Goal: Information Seeking & Learning: Learn about a topic

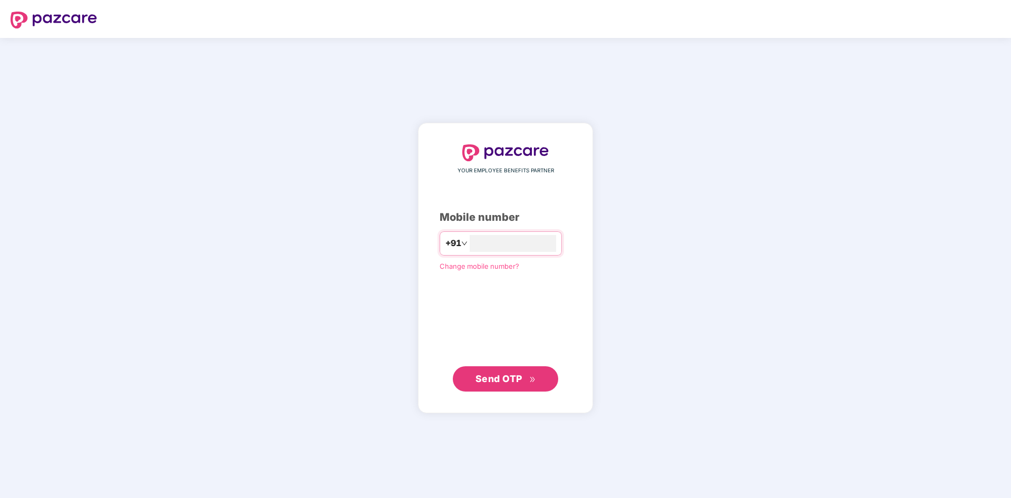
type input "**********"
click at [514, 377] on span "Send OTP" at bounding box center [498, 378] width 47 height 11
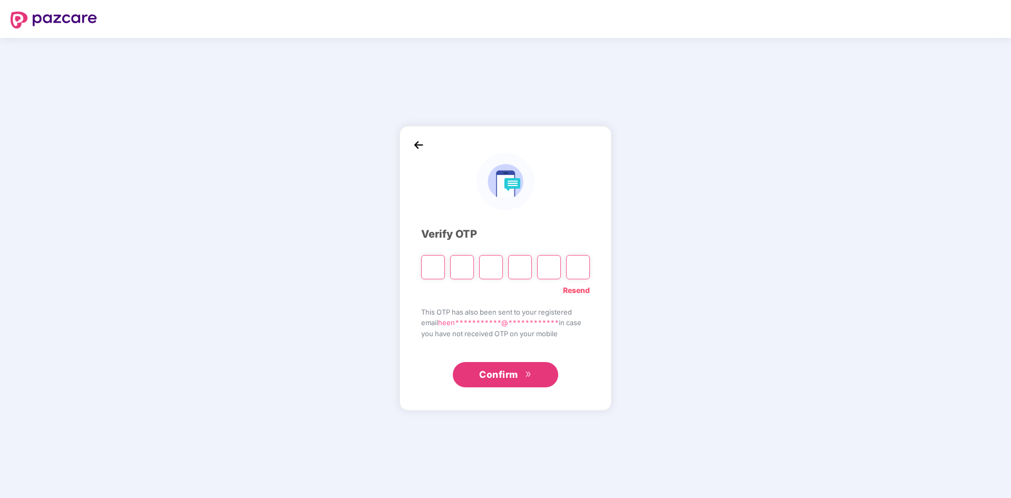
type input "*"
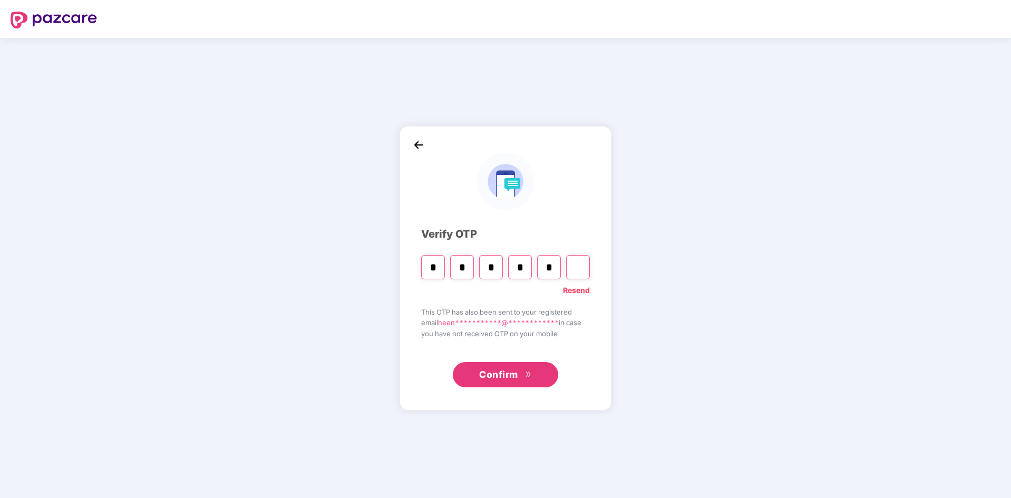
type input "*"
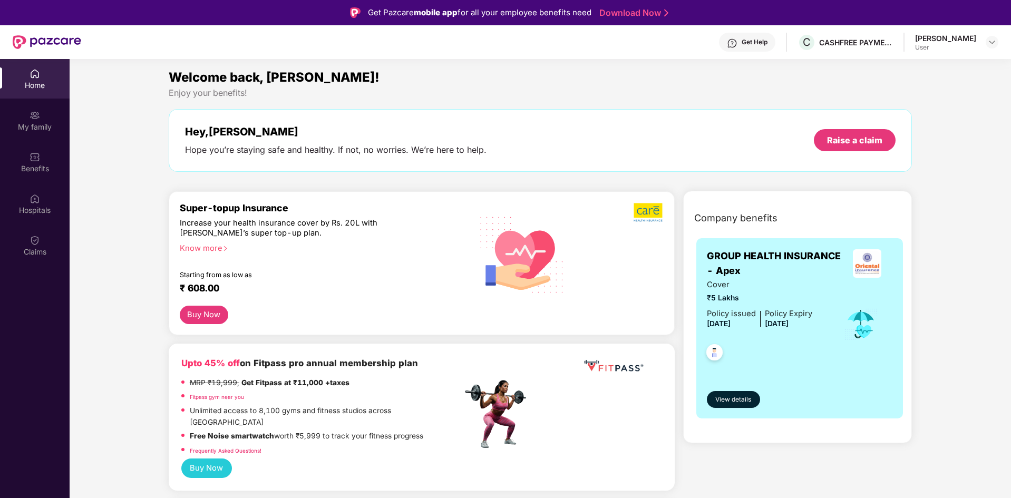
click at [915, 48] on div "User" at bounding box center [945, 47] width 61 height 8
click at [43, 124] on div "My family" at bounding box center [35, 127] width 70 height 11
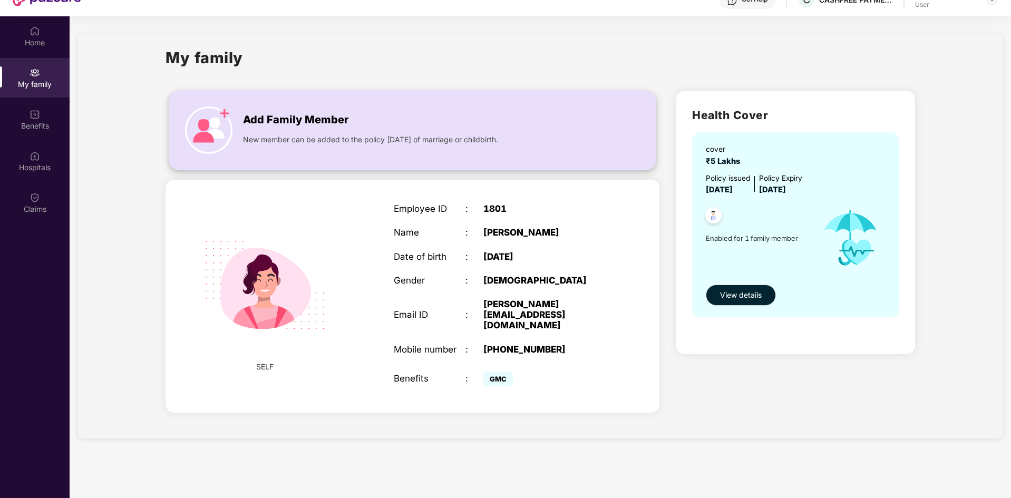
scroll to position [59, 0]
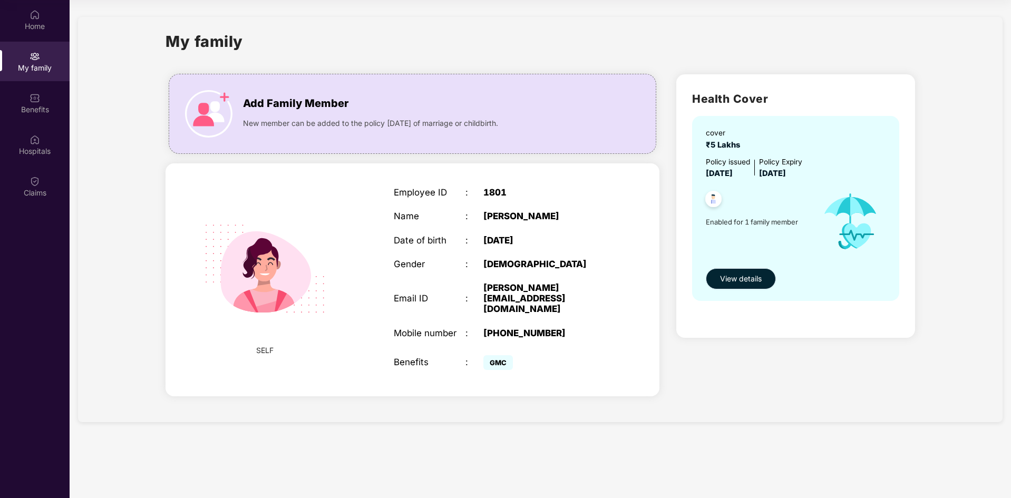
click at [750, 279] on span "View details" at bounding box center [741, 279] width 42 height 12
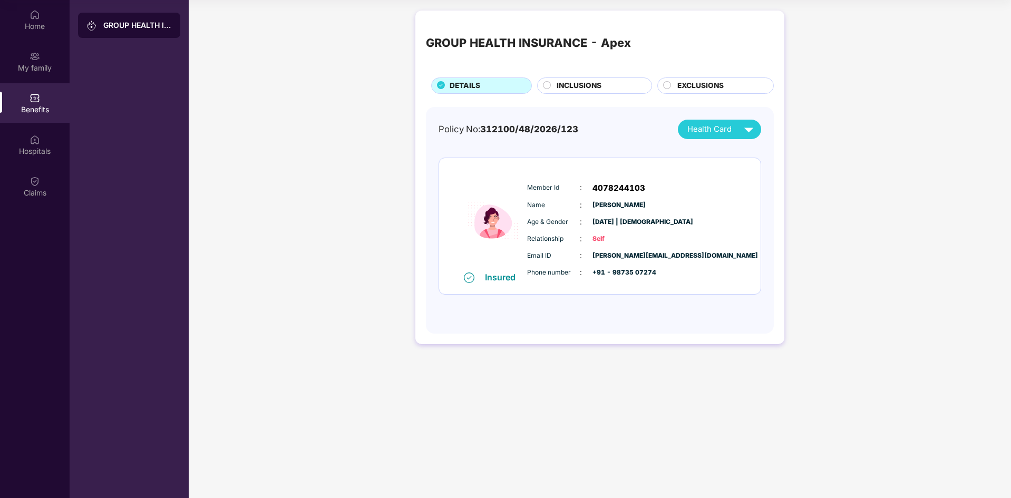
click at [588, 83] on span "INCLUSIONS" at bounding box center [578, 86] width 45 height 12
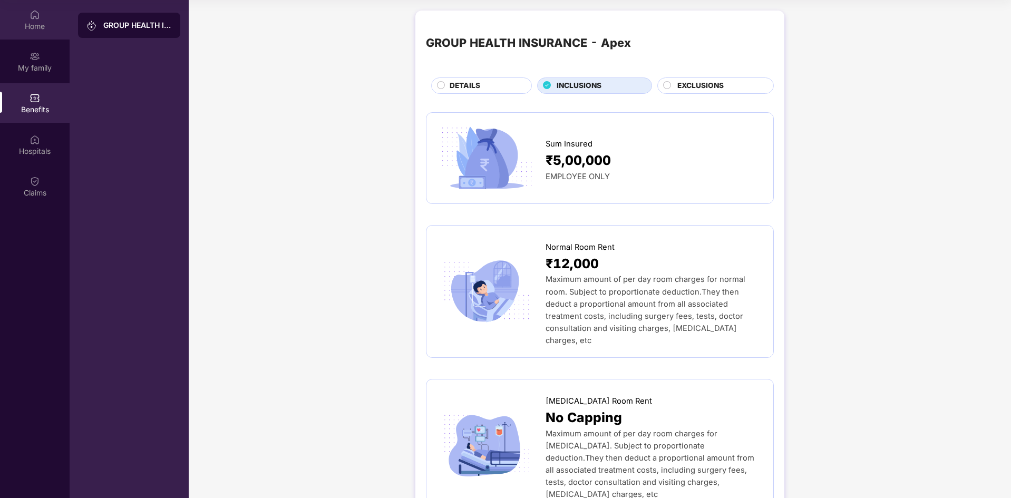
click at [31, 28] on div "Home" at bounding box center [35, 26] width 70 height 11
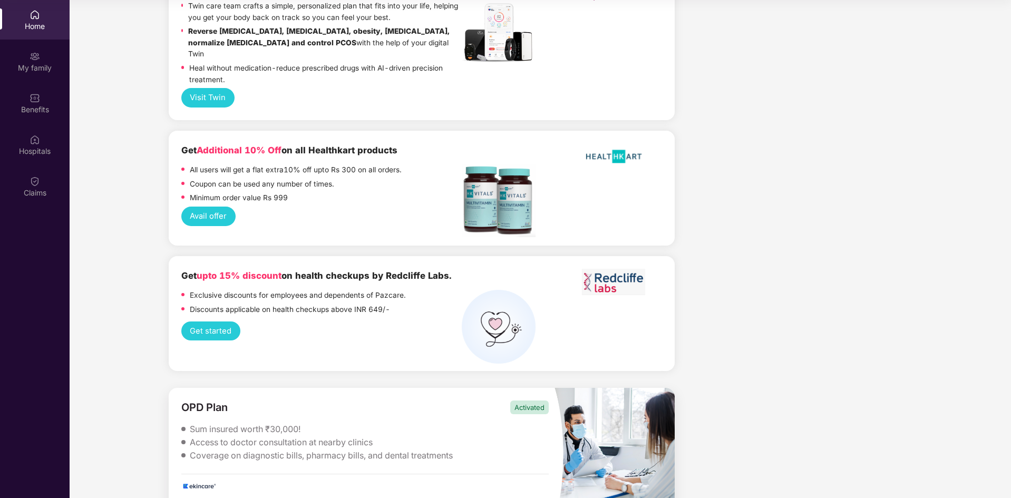
scroll to position [2519, 0]
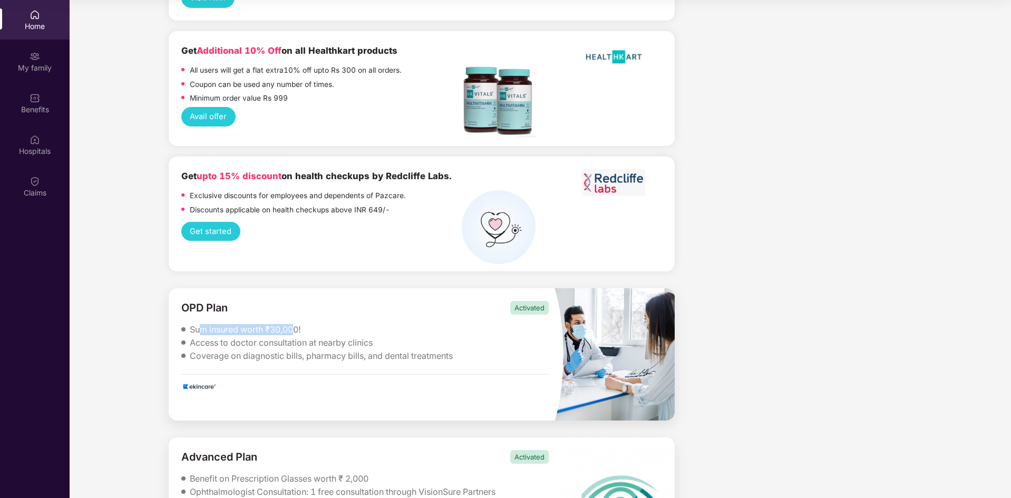
drag, startPoint x: 200, startPoint y: 275, endPoint x: 295, endPoint y: 271, distance: 94.4
click at [295, 324] on div "Sum insured worth ₹30,000!" at bounding box center [245, 329] width 111 height 11
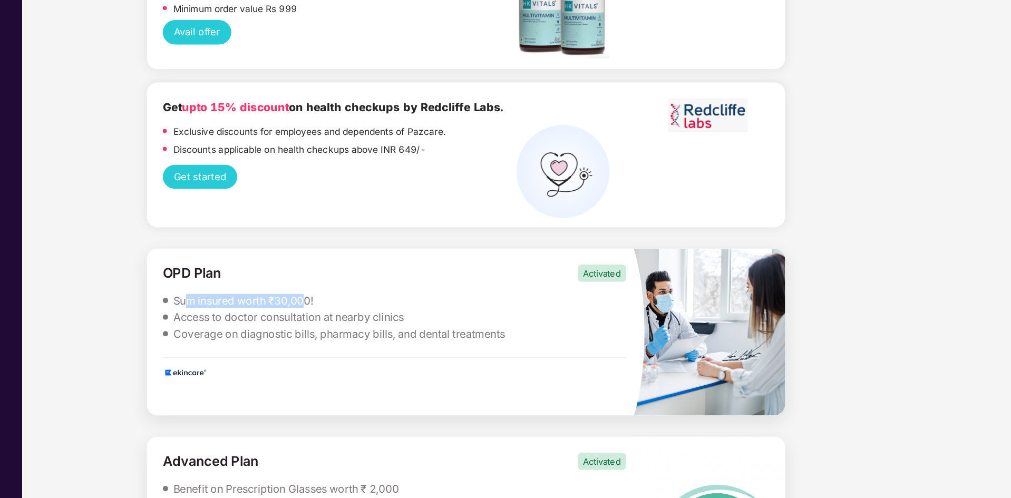
scroll to position [58, 0]
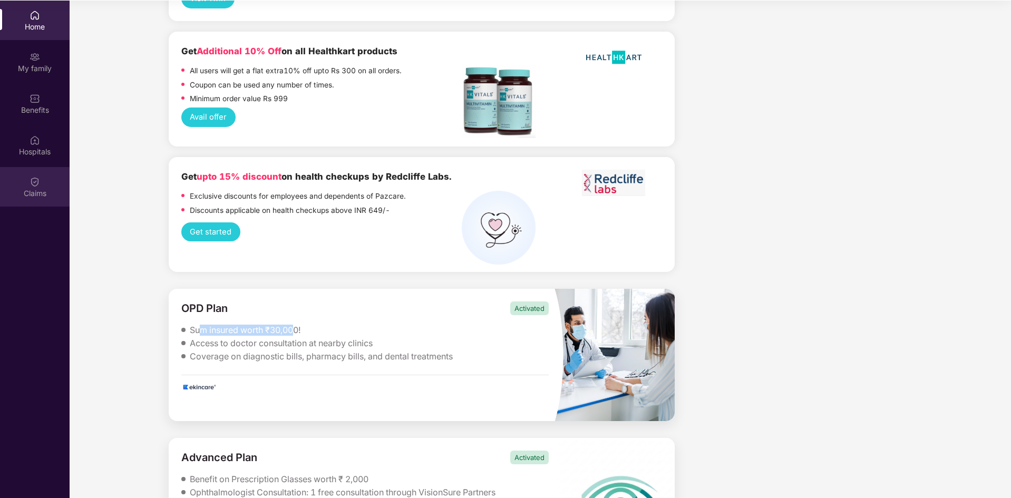
click at [36, 182] on img at bounding box center [35, 182] width 11 height 11
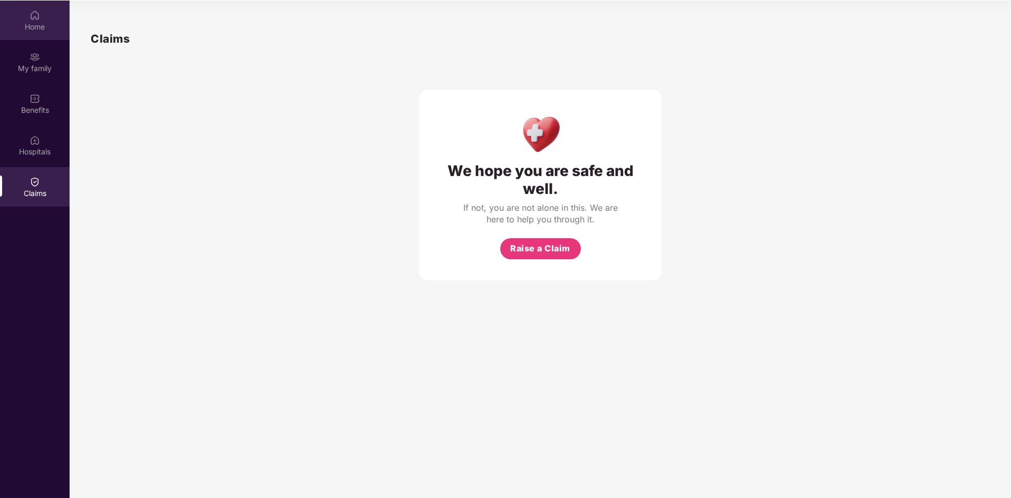
click at [44, 21] on div "Home" at bounding box center [35, 21] width 70 height 40
